Goal: Task Accomplishment & Management: Manage account settings

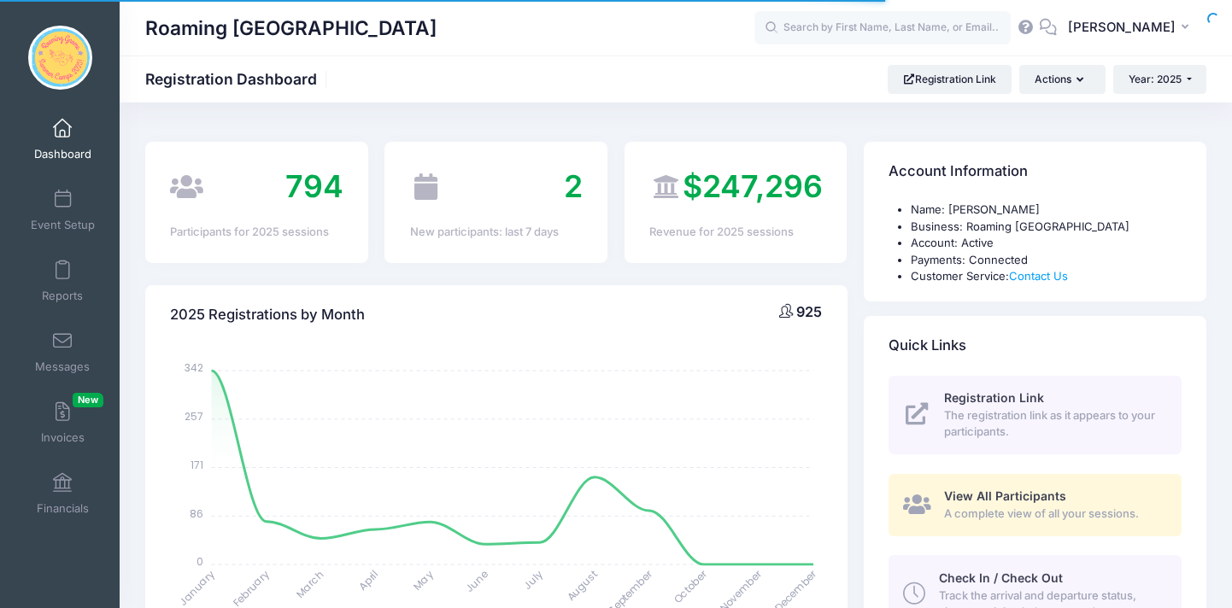
select select
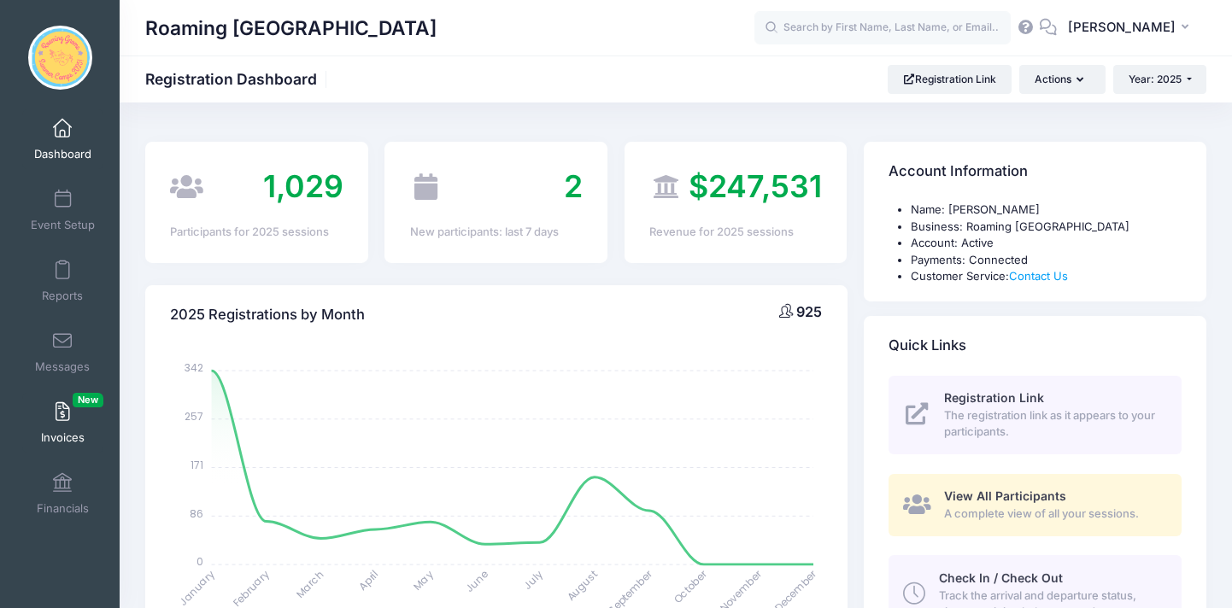
click at [70, 422] on link "Invoices New" at bounding box center [62, 423] width 81 height 60
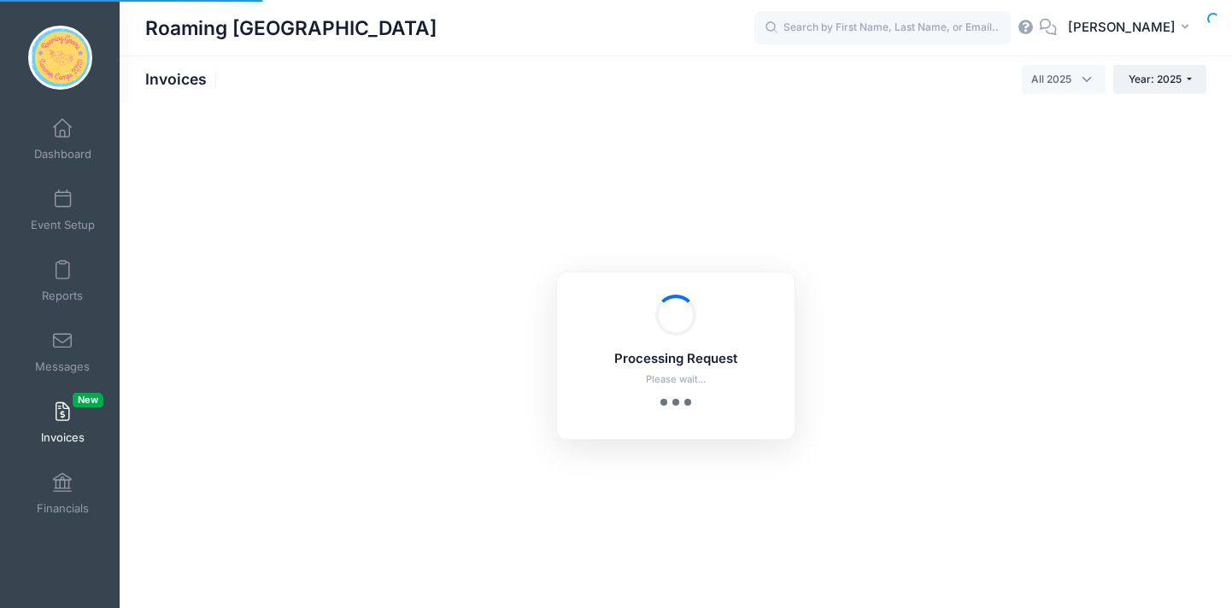
select select
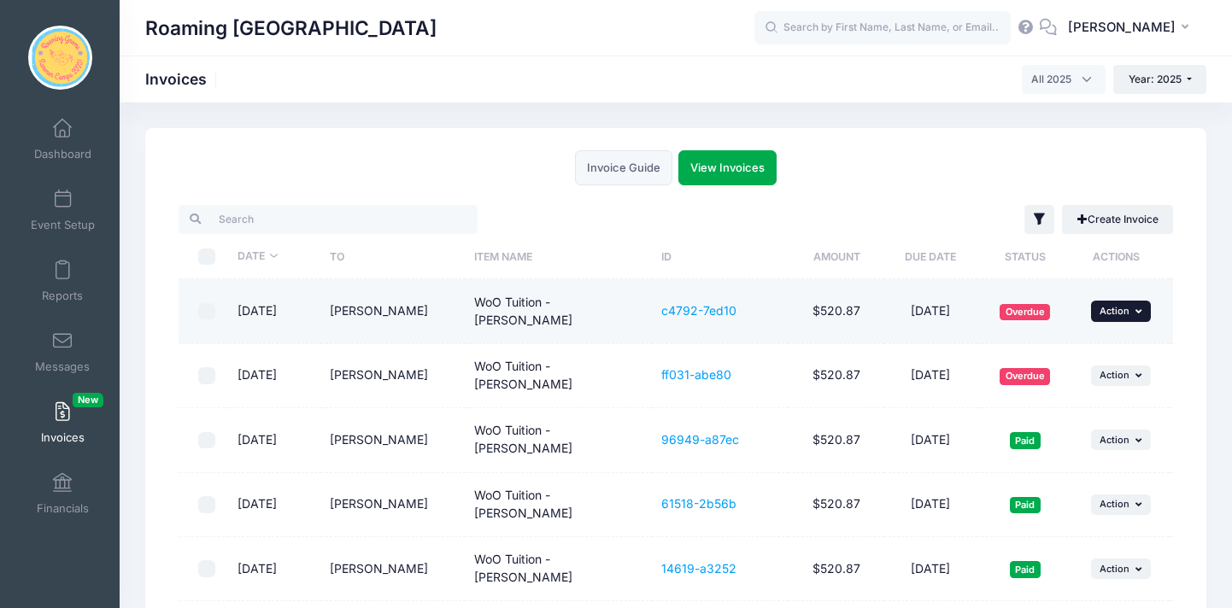
click at [1140, 307] on icon "button" at bounding box center [1140, 311] width 10 height 9
click at [1100, 407] on link "Remind" at bounding box center [1097, 407] width 91 height 32
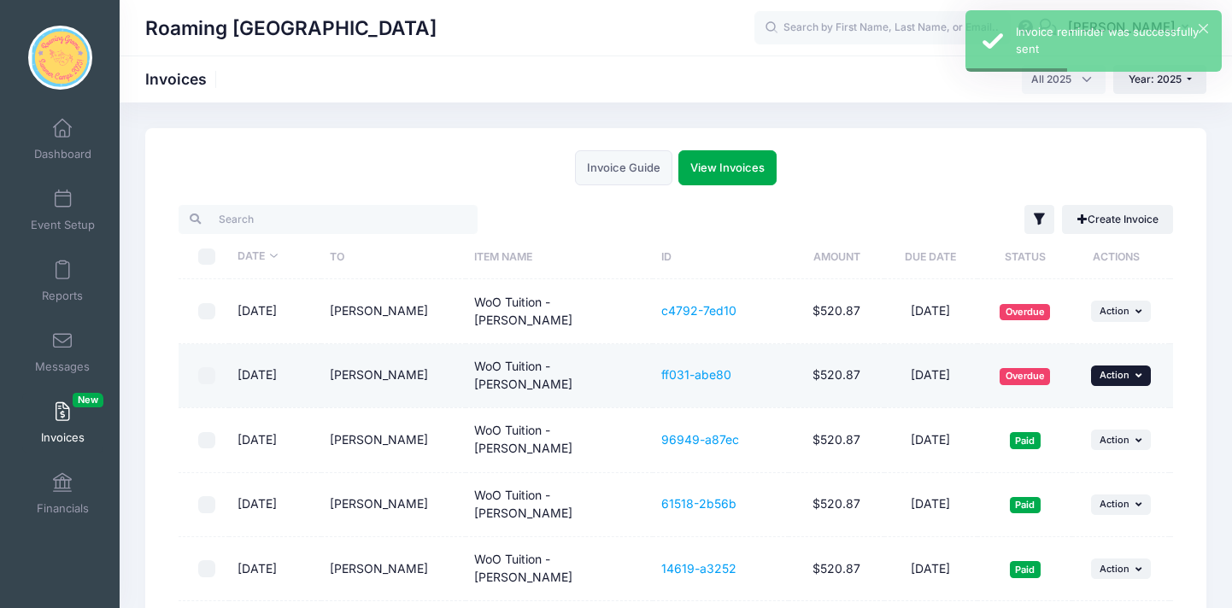
click at [1141, 371] on icon "button" at bounding box center [1140, 375] width 10 height 9
click at [1107, 461] on link "Remind" at bounding box center [1097, 464] width 91 height 32
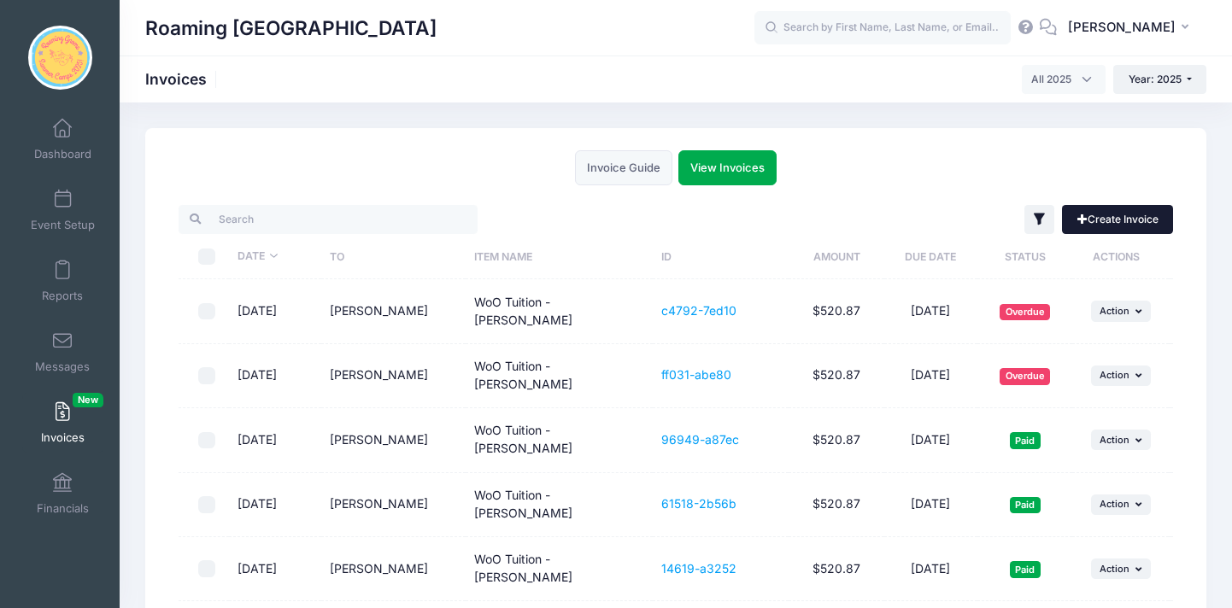
click at [1145, 216] on link "Create Invoice" at bounding box center [1117, 219] width 111 height 29
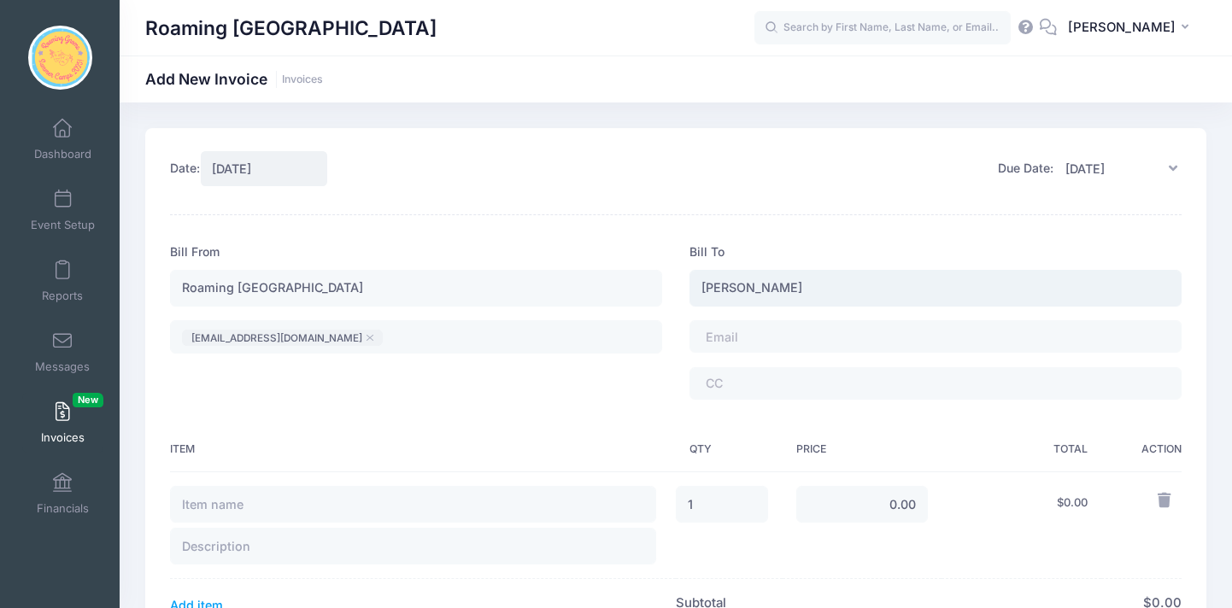
type input "[PERSON_NAME]"
click at [849, 340] on tags "​" at bounding box center [935, 336] width 492 height 32
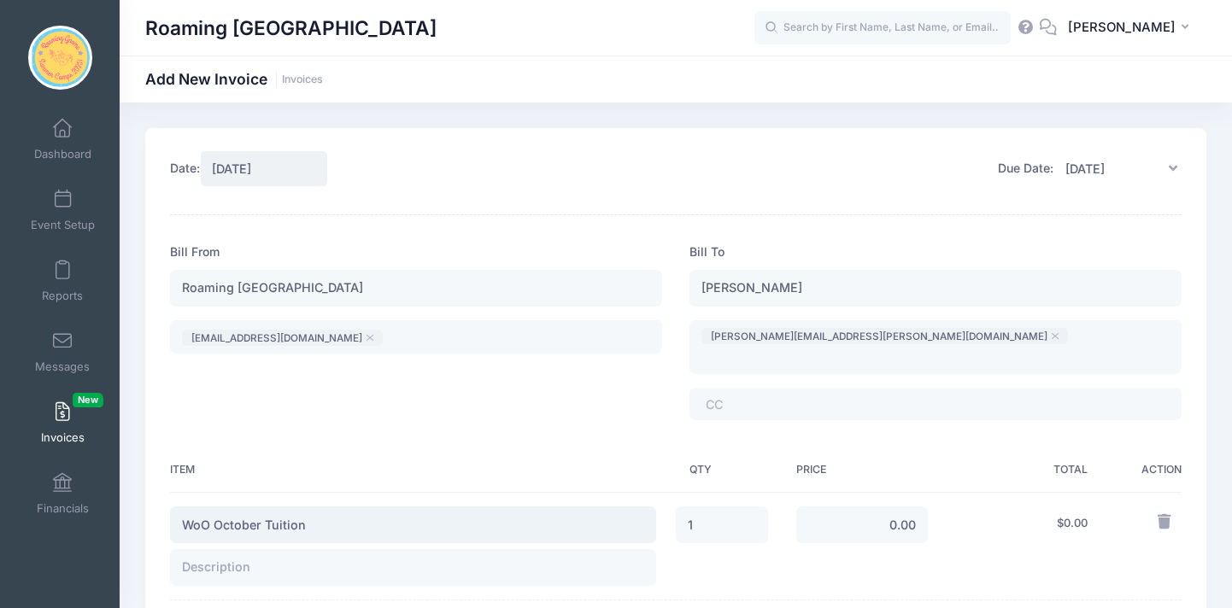
type input "WoO October Tuition"
click at [261, 549] on input "text" at bounding box center [413, 567] width 486 height 37
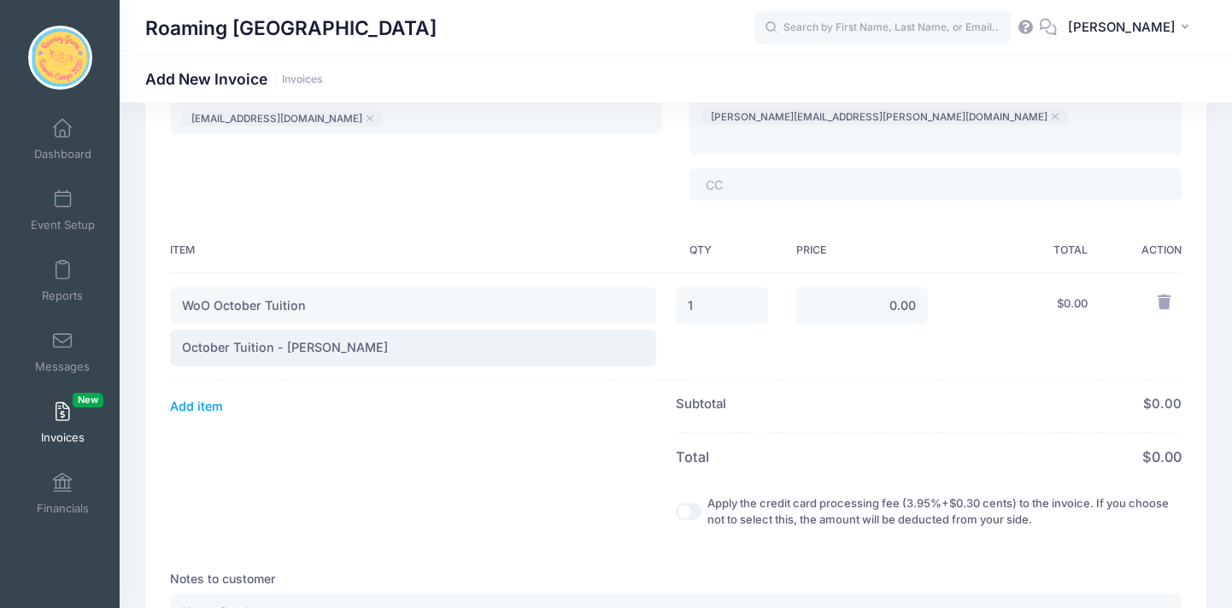
scroll to position [226, 0]
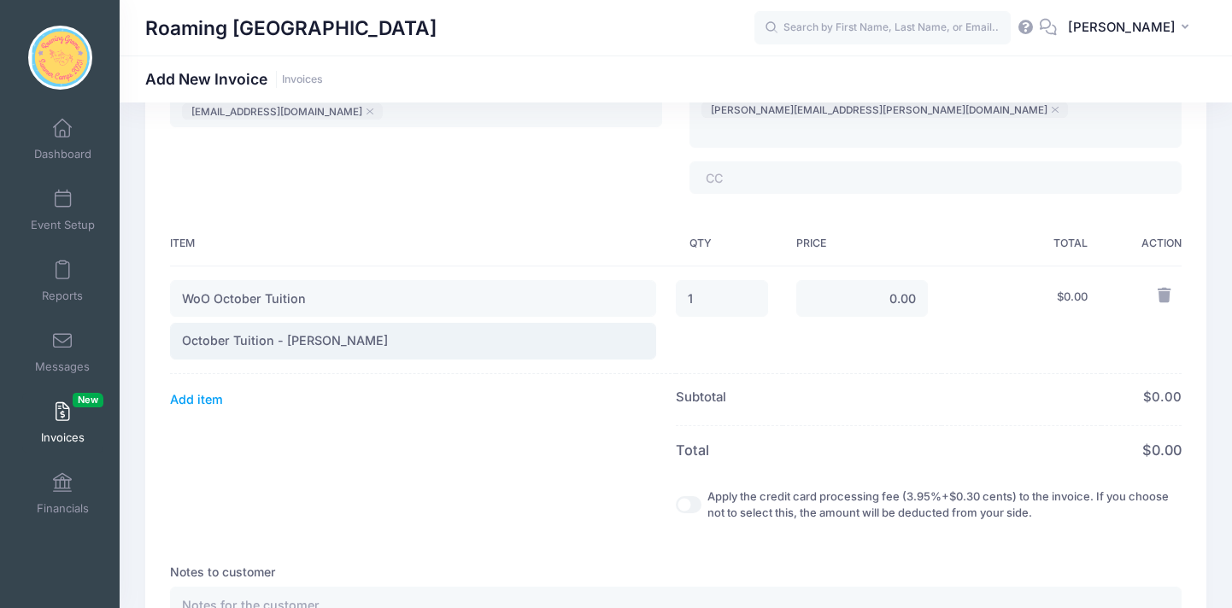
type input "October Tuition - Anaya"
click at [905, 280] on input "0.00" at bounding box center [862, 298] width 132 height 37
type input "125.00"
click at [973, 320] on td "$ 125.00" at bounding box center [1022, 320] width 160 height 108
click at [676, 496] on input "Apply the credit card processing fee (3.95%+$0.30 cents) to the invoice. If you…" at bounding box center [689, 504] width 26 height 17
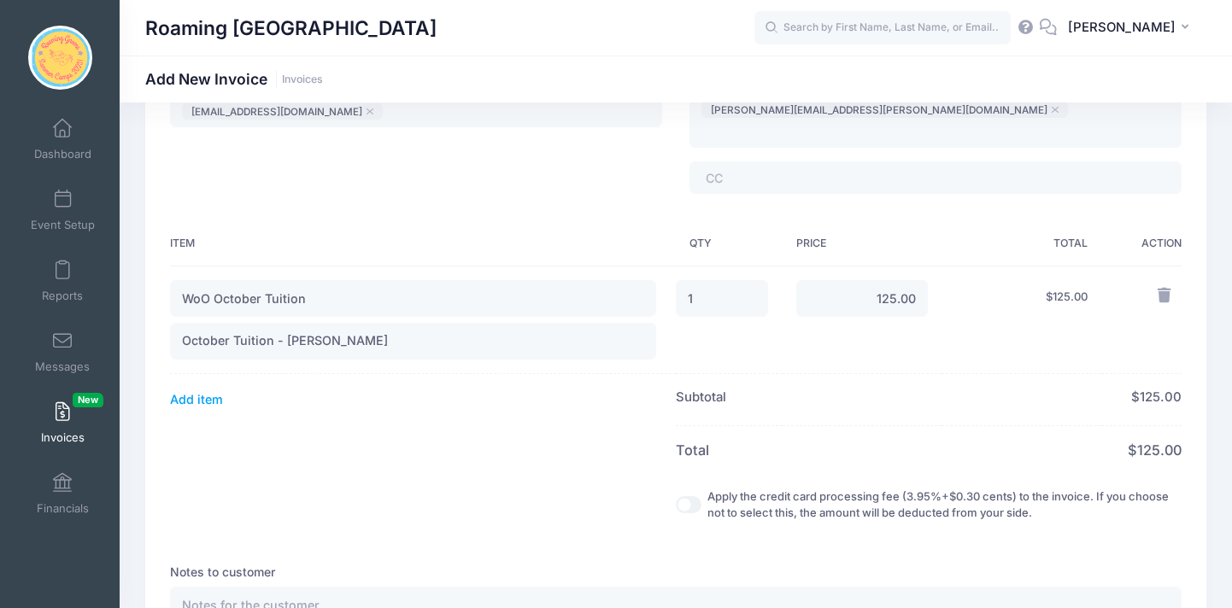
checkbox input "true"
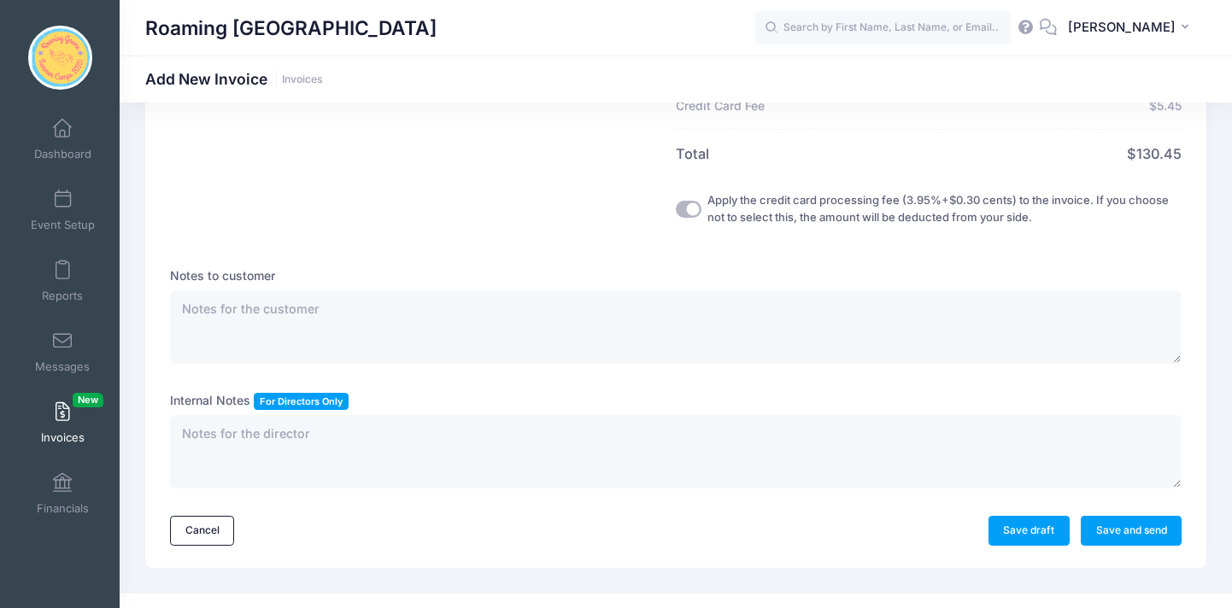
scroll to position [538, 0]
click at [1103, 517] on link "Save and send" at bounding box center [1131, 531] width 101 height 29
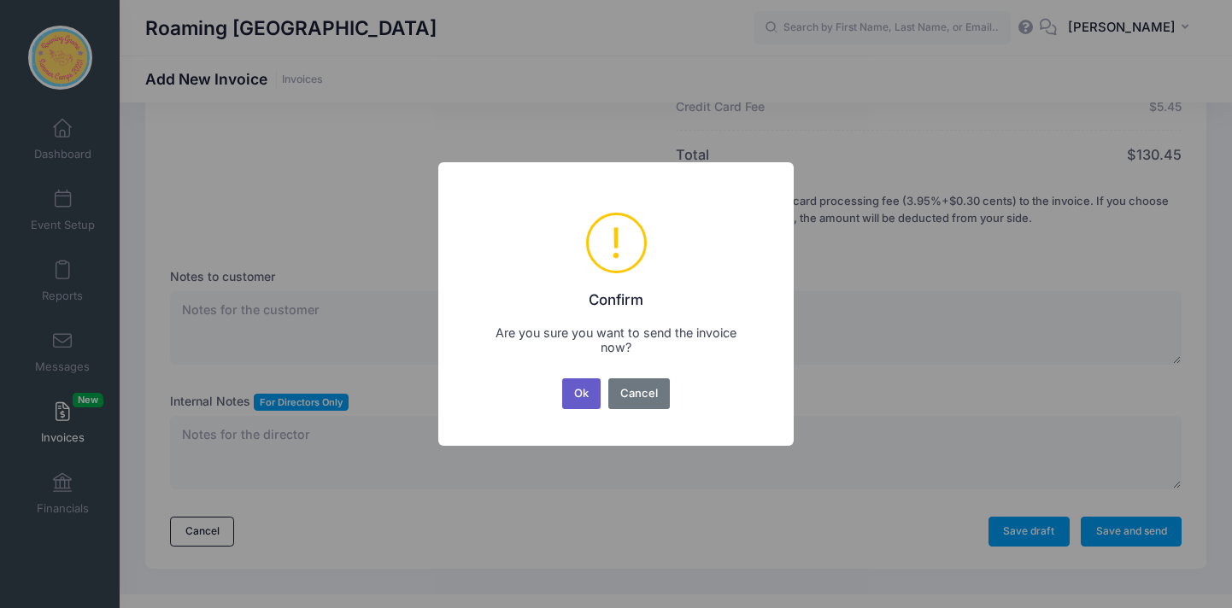
click at [578, 394] on button "Ok" at bounding box center [581, 393] width 39 height 31
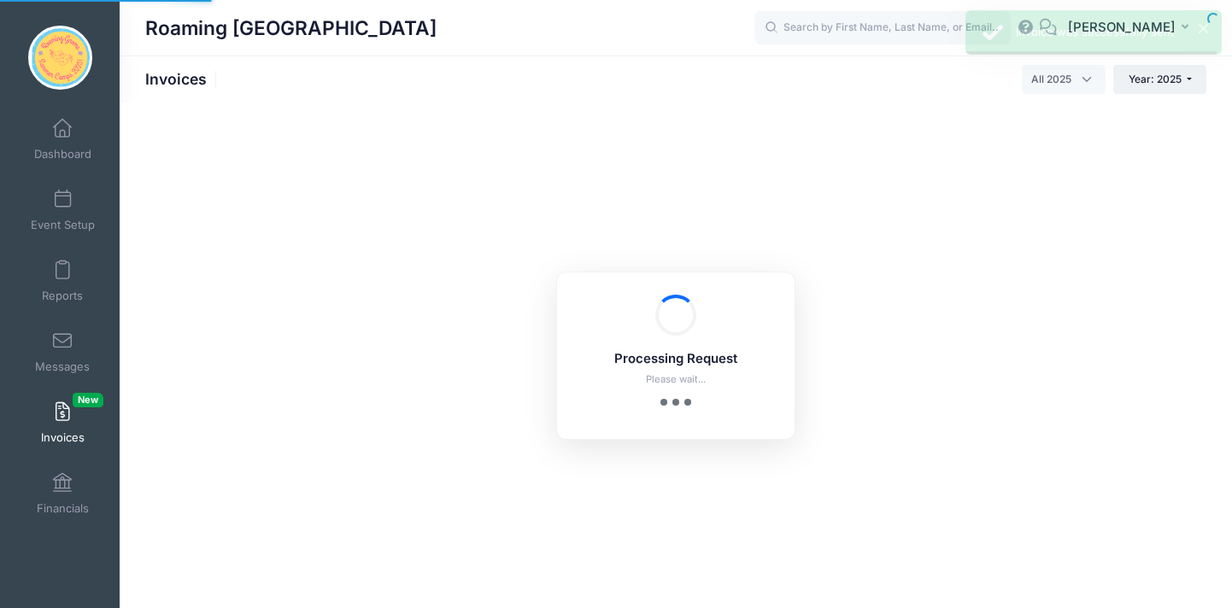
select select
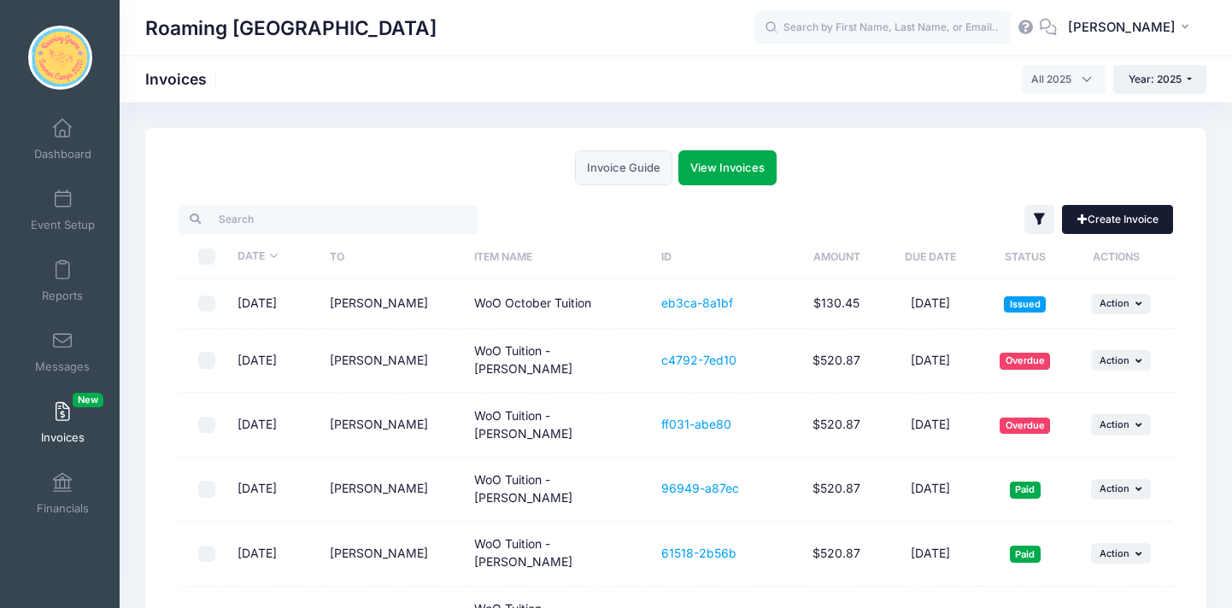
click at [1128, 222] on link "Create Invoice" at bounding box center [1117, 219] width 111 height 29
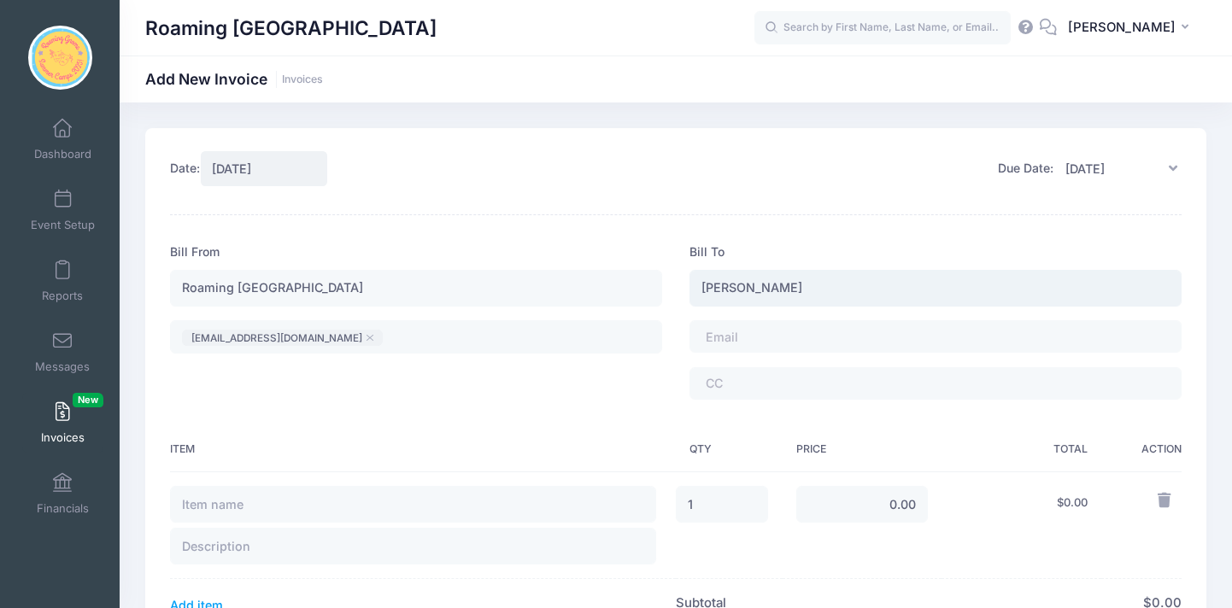
type input "[PERSON_NAME]"
click at [739, 337] on span at bounding box center [753, 337] width 94 height 15
type input "WoO October Tuition"
click at [371, 552] on input "text" at bounding box center [413, 547] width 486 height 37
type input "W"
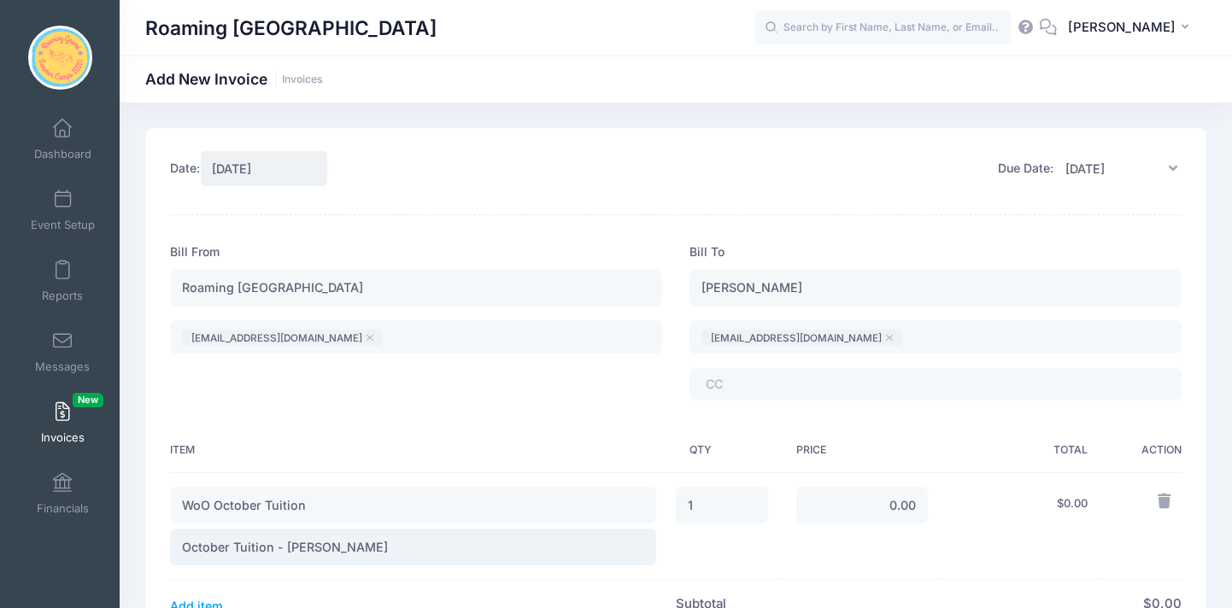
type input "October Tuition - Hazel"
click at [865, 501] on input "0.00" at bounding box center [862, 505] width 132 height 37
click at [901, 505] on input "0.00" at bounding box center [862, 505] width 132 height 37
type input "125.00"
click at [989, 538] on td "$ 0.00" at bounding box center [1022, 526] width 160 height 108
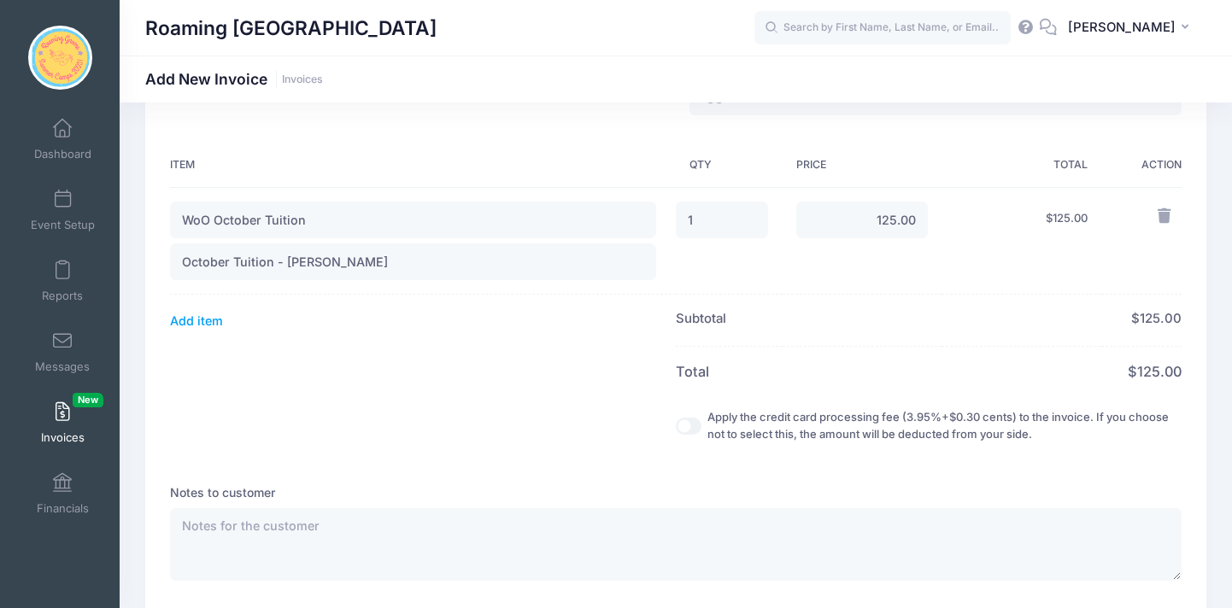
scroll to position [286, 0]
click at [676, 425] on input "Apply the credit card processing fee (3.95%+$0.30 cents) to the invoice. If you…" at bounding box center [689, 425] width 26 height 17
checkbox input "true"
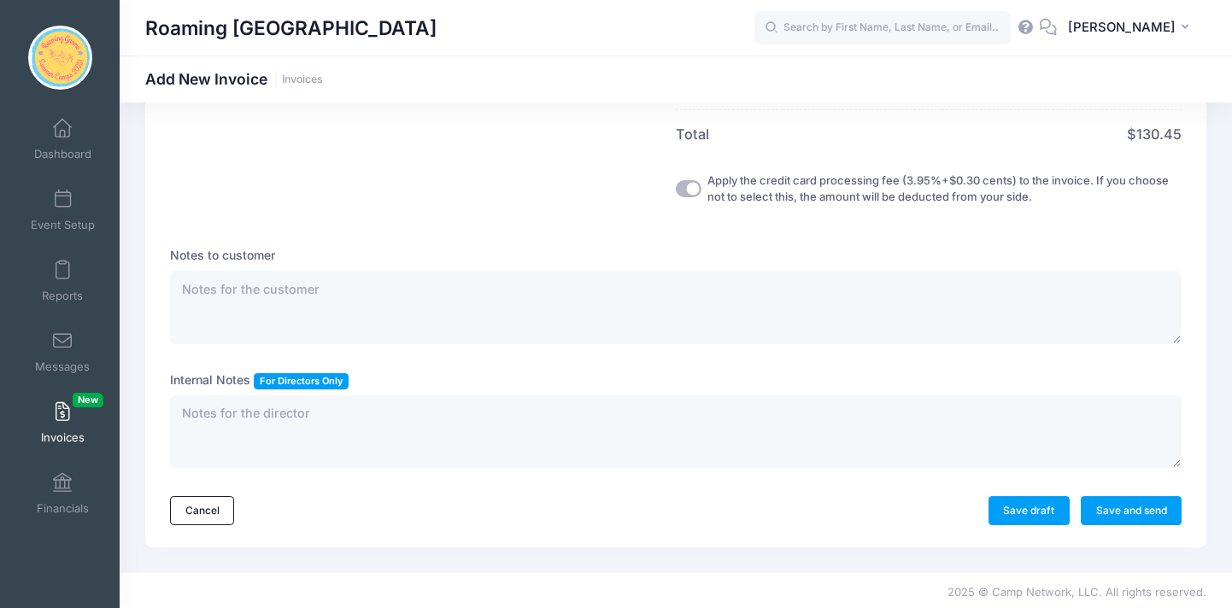
scroll to position [538, 0]
click at [1112, 502] on link "Save and send" at bounding box center [1131, 511] width 101 height 29
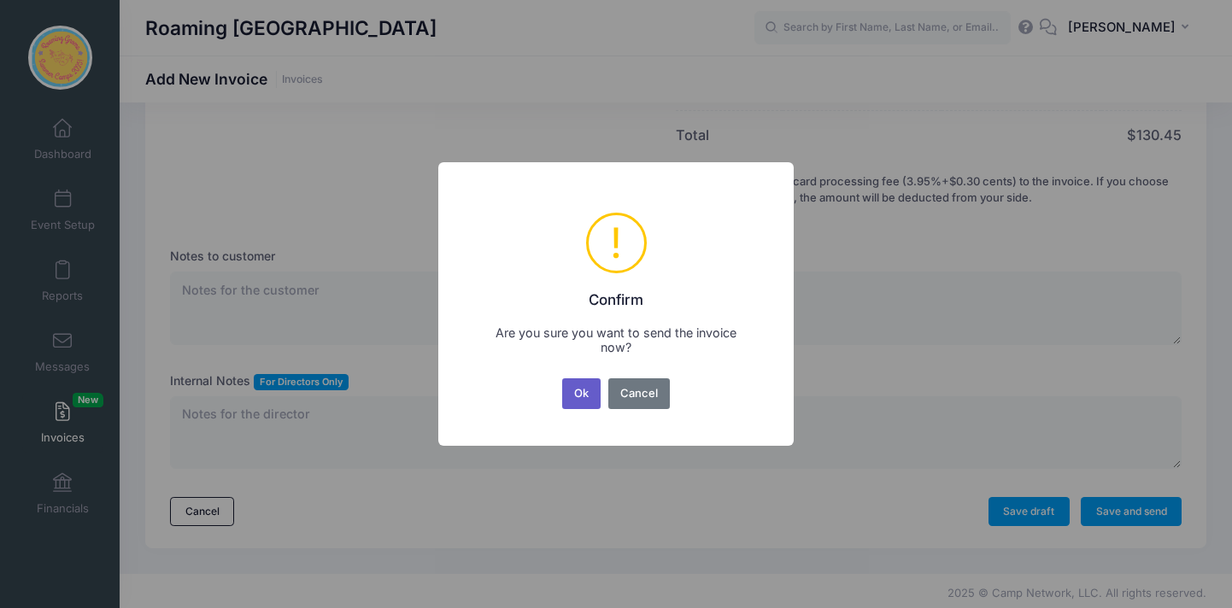
click at [584, 392] on button "Ok" at bounding box center [581, 393] width 39 height 31
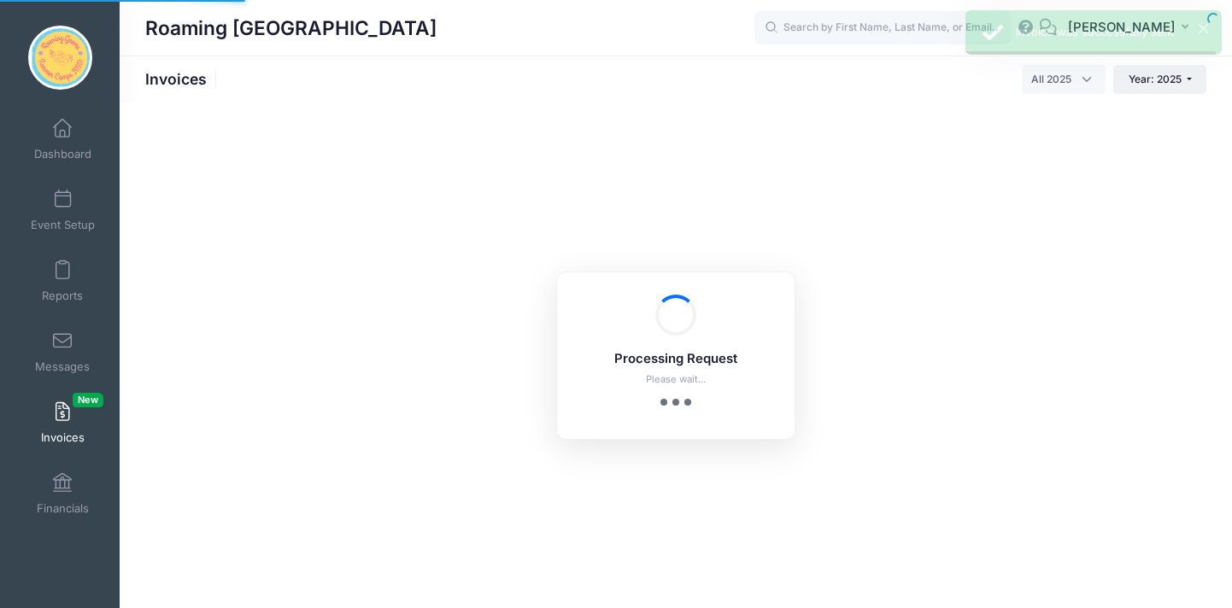
select select
